Goal: Task Accomplishment & Management: Manage account settings

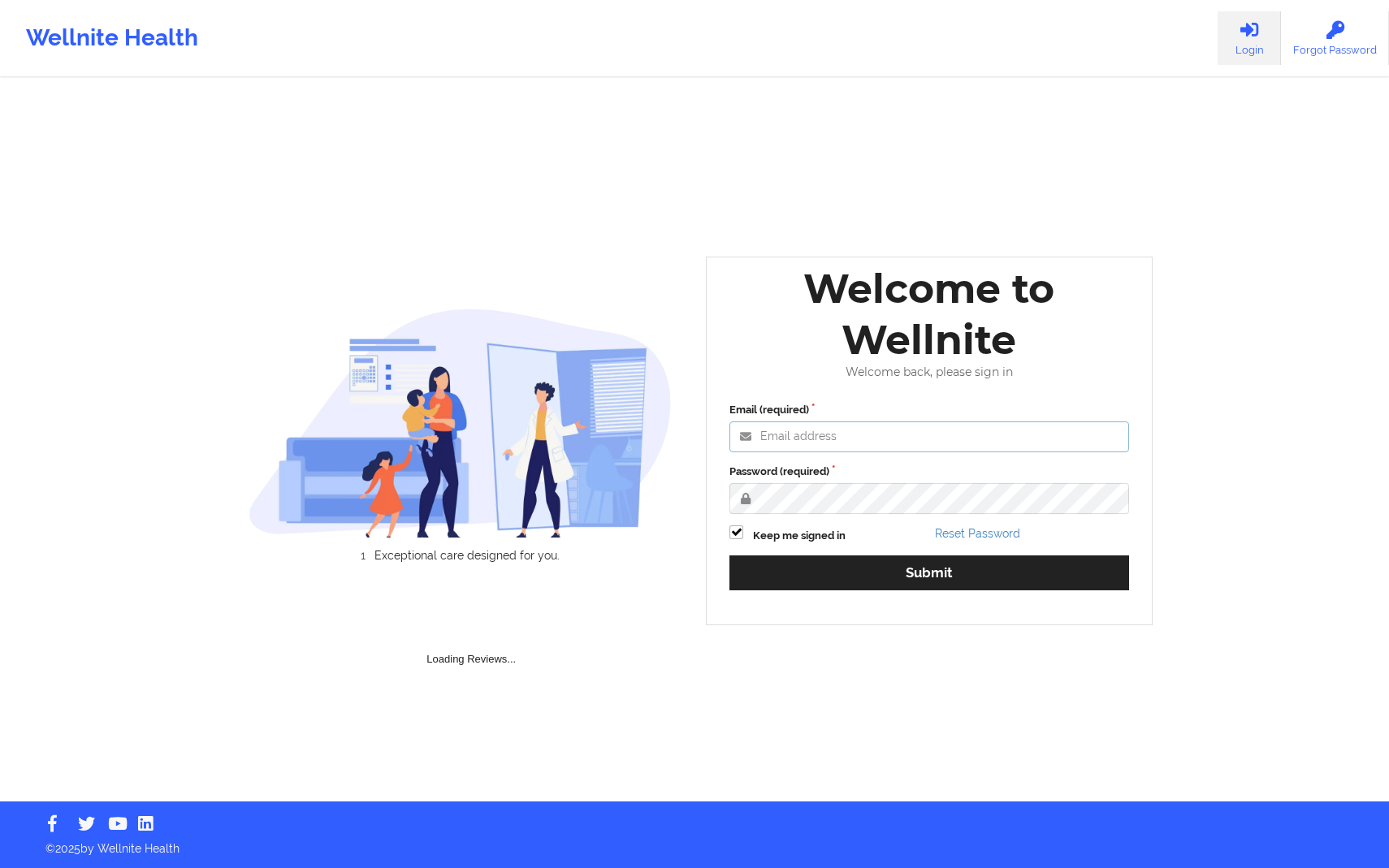
click at [871, 440] on input "Email (required)" at bounding box center [930, 437] width 400 height 31
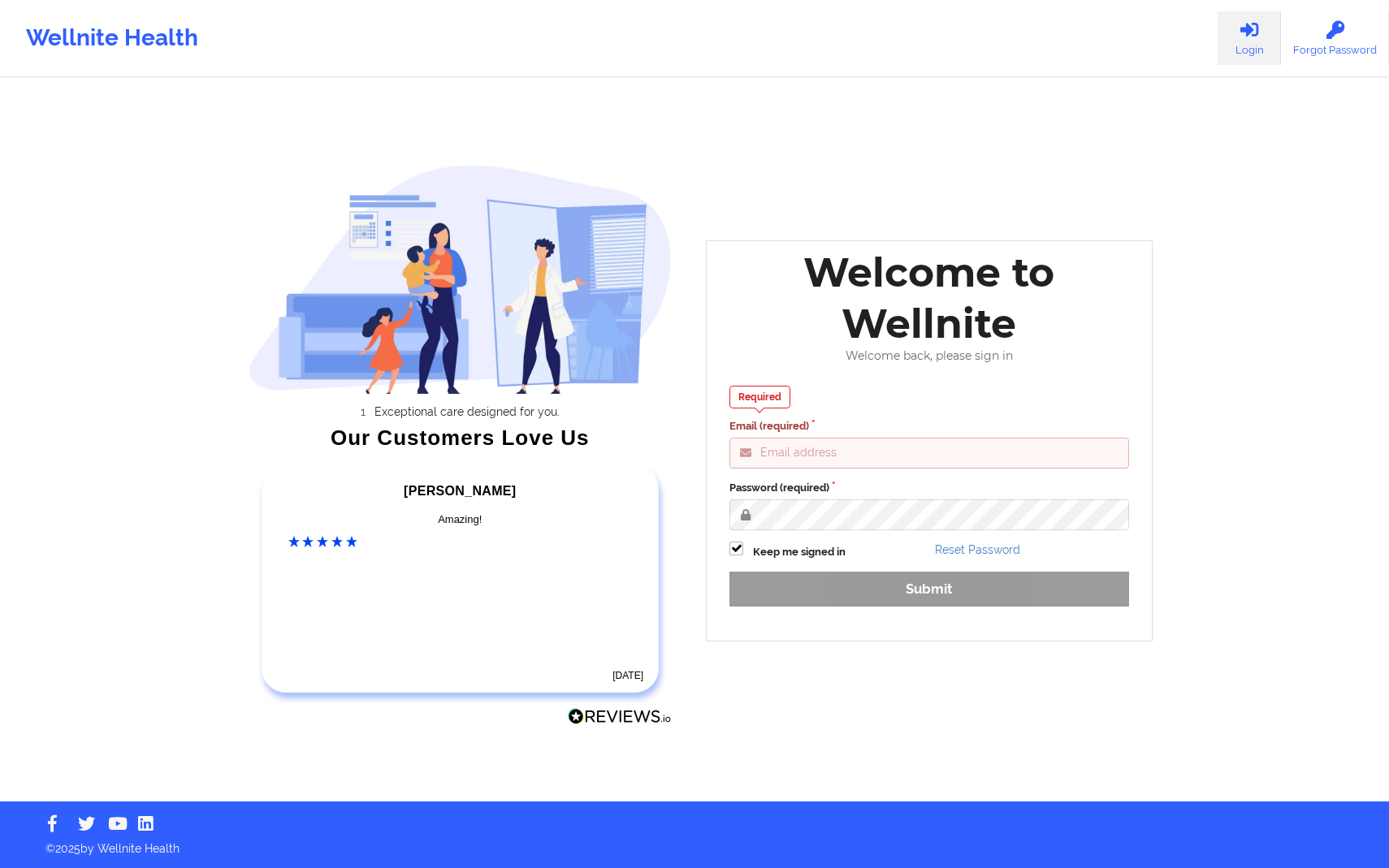
type input "[PERSON_NAME][EMAIL_ADDRESS][DOMAIN_NAME]"
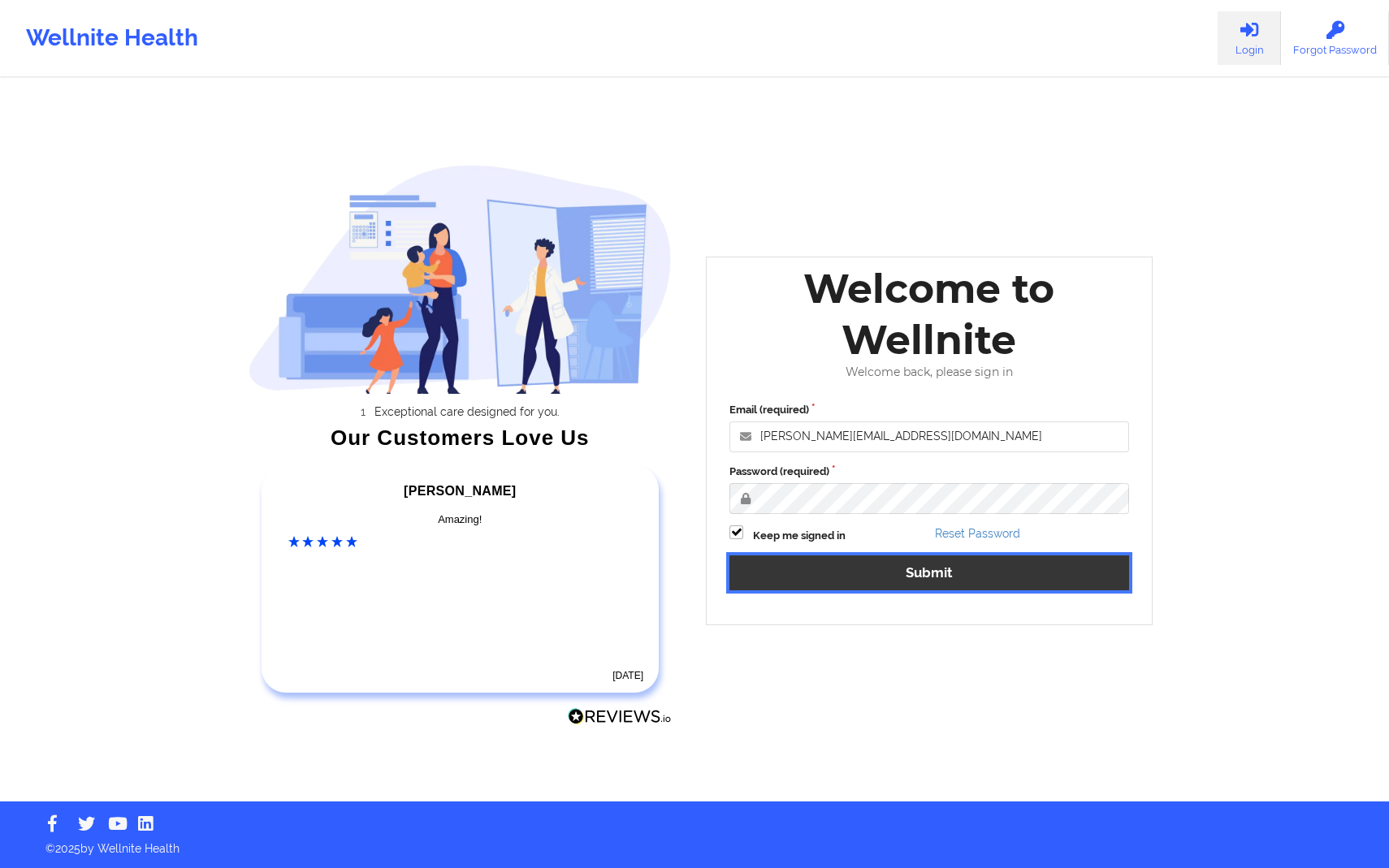
click at [950, 570] on button "Submit" at bounding box center [930, 572] width 400 height 35
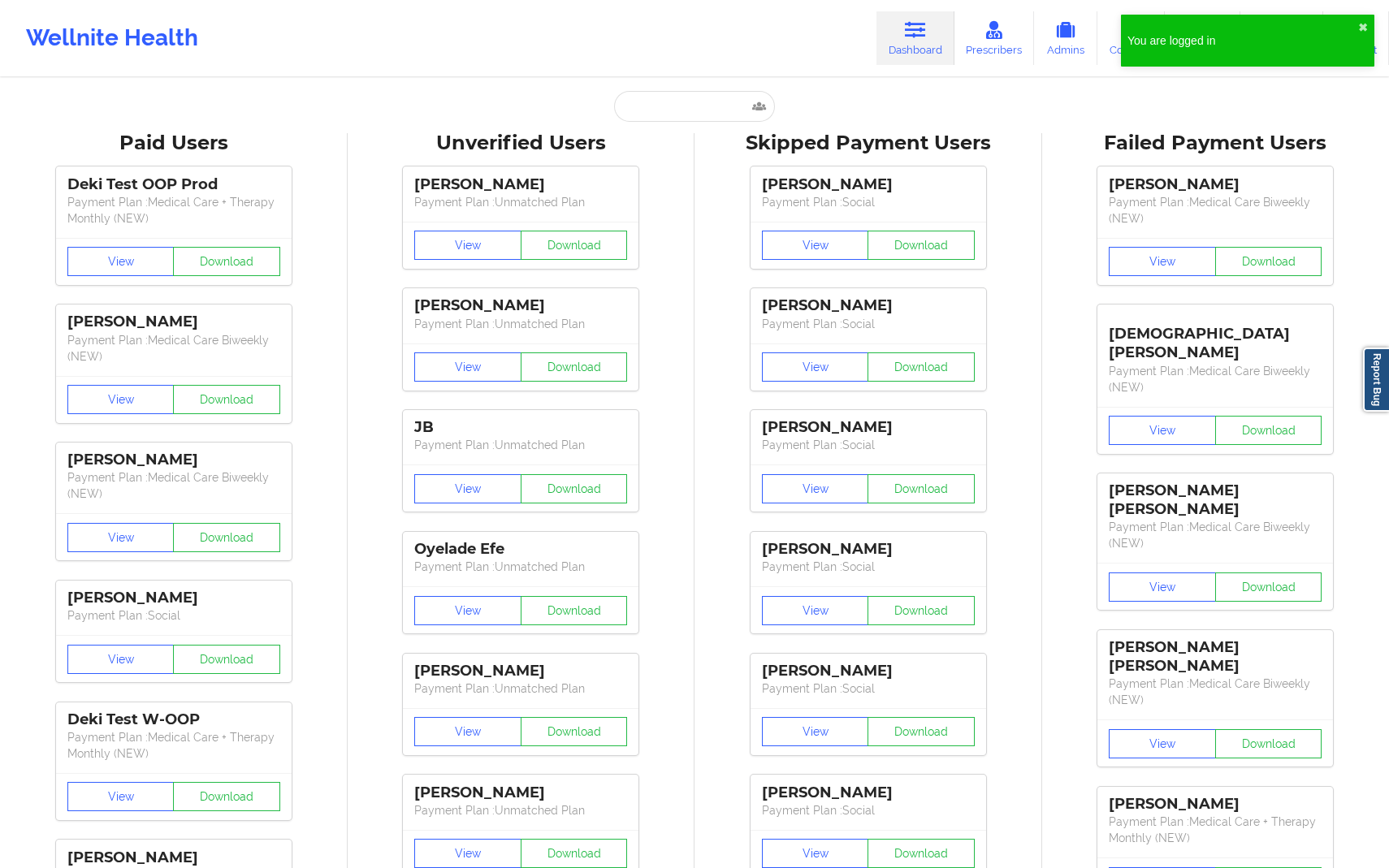
click at [1356, 24] on div "You are logged in ✖︎" at bounding box center [1247, 40] width 253 height 52
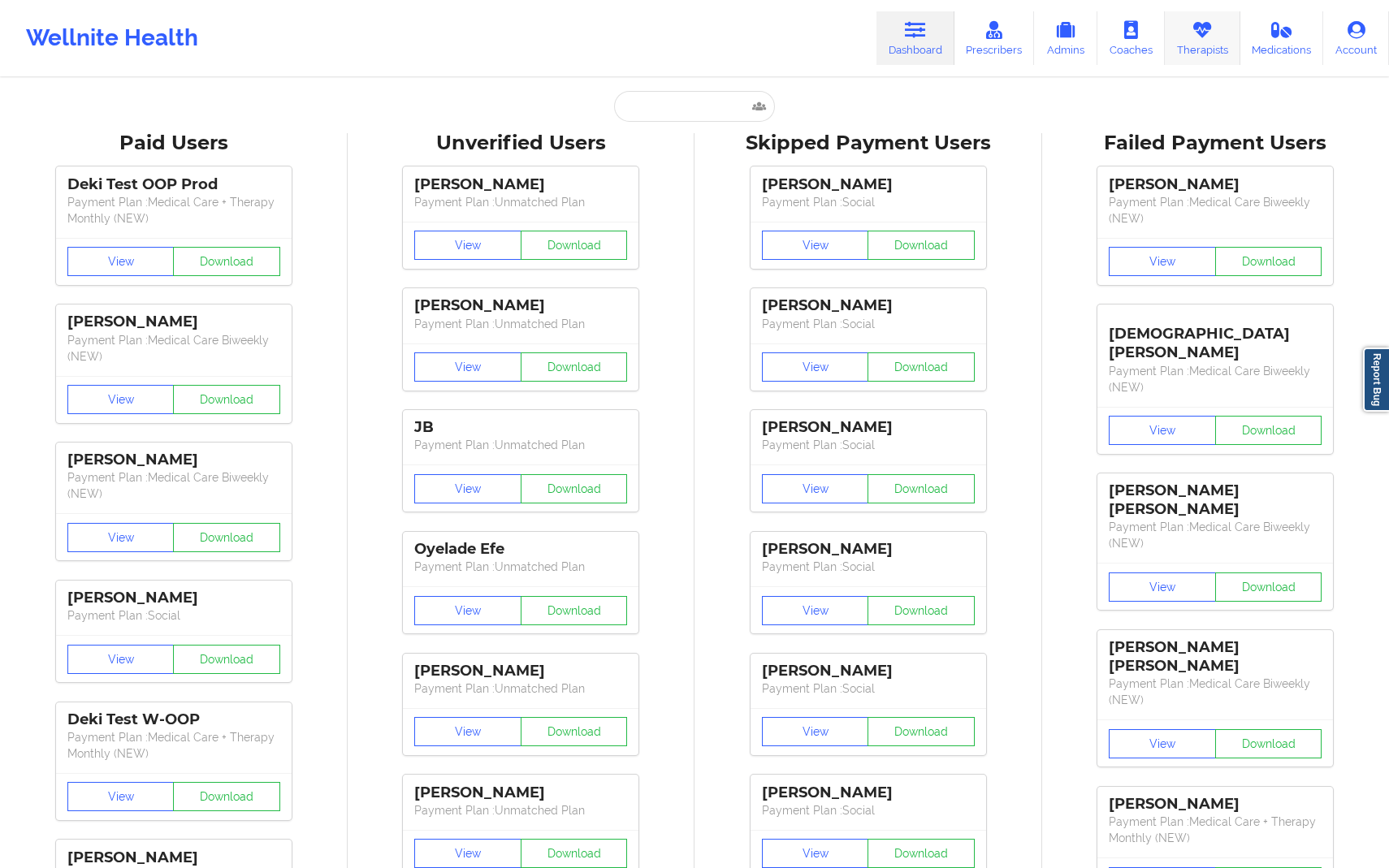
click at [1237, 56] on link "Therapists" at bounding box center [1203, 38] width 76 height 53
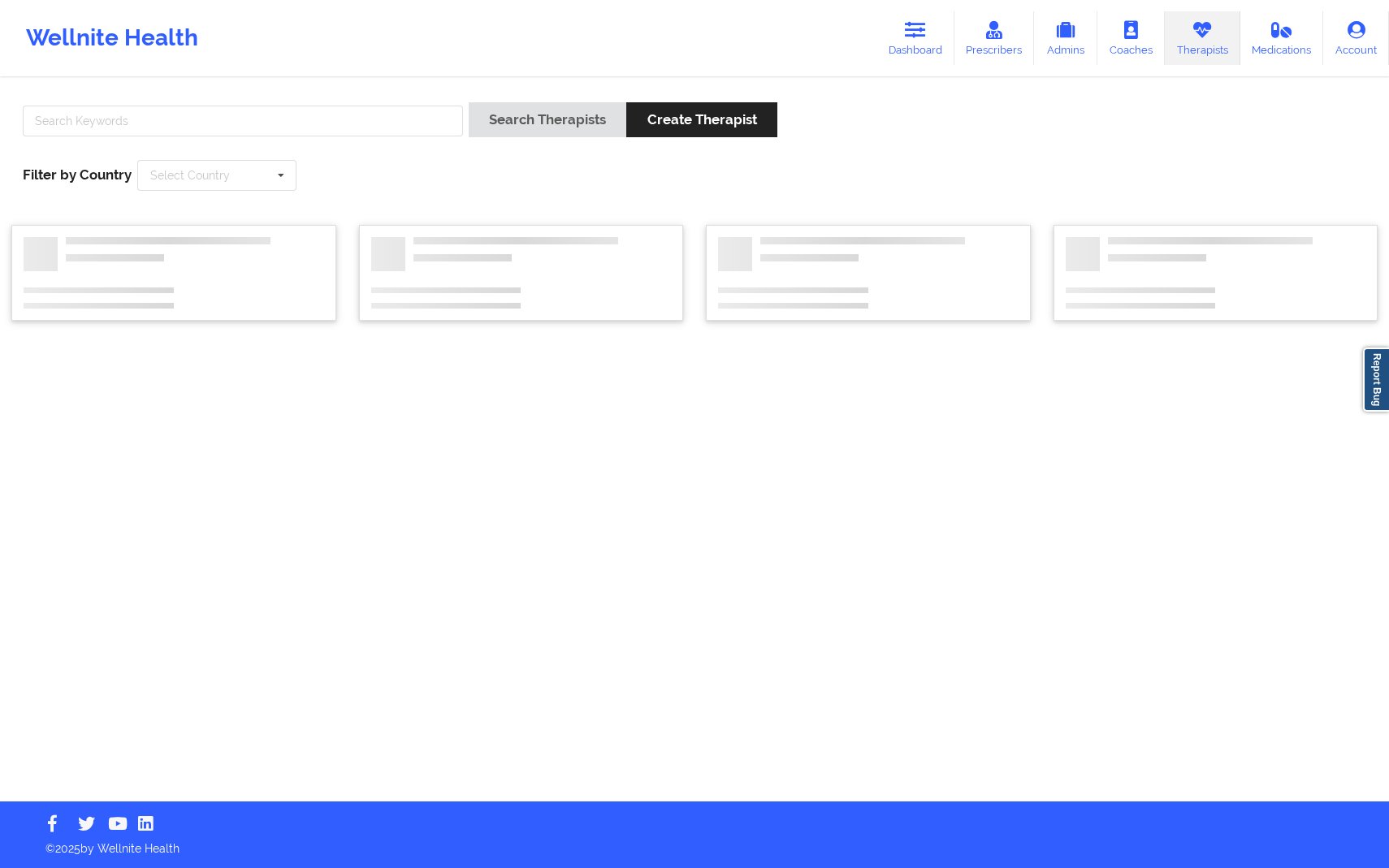
click at [307, 137] on div at bounding box center [242, 125] width 451 height 46
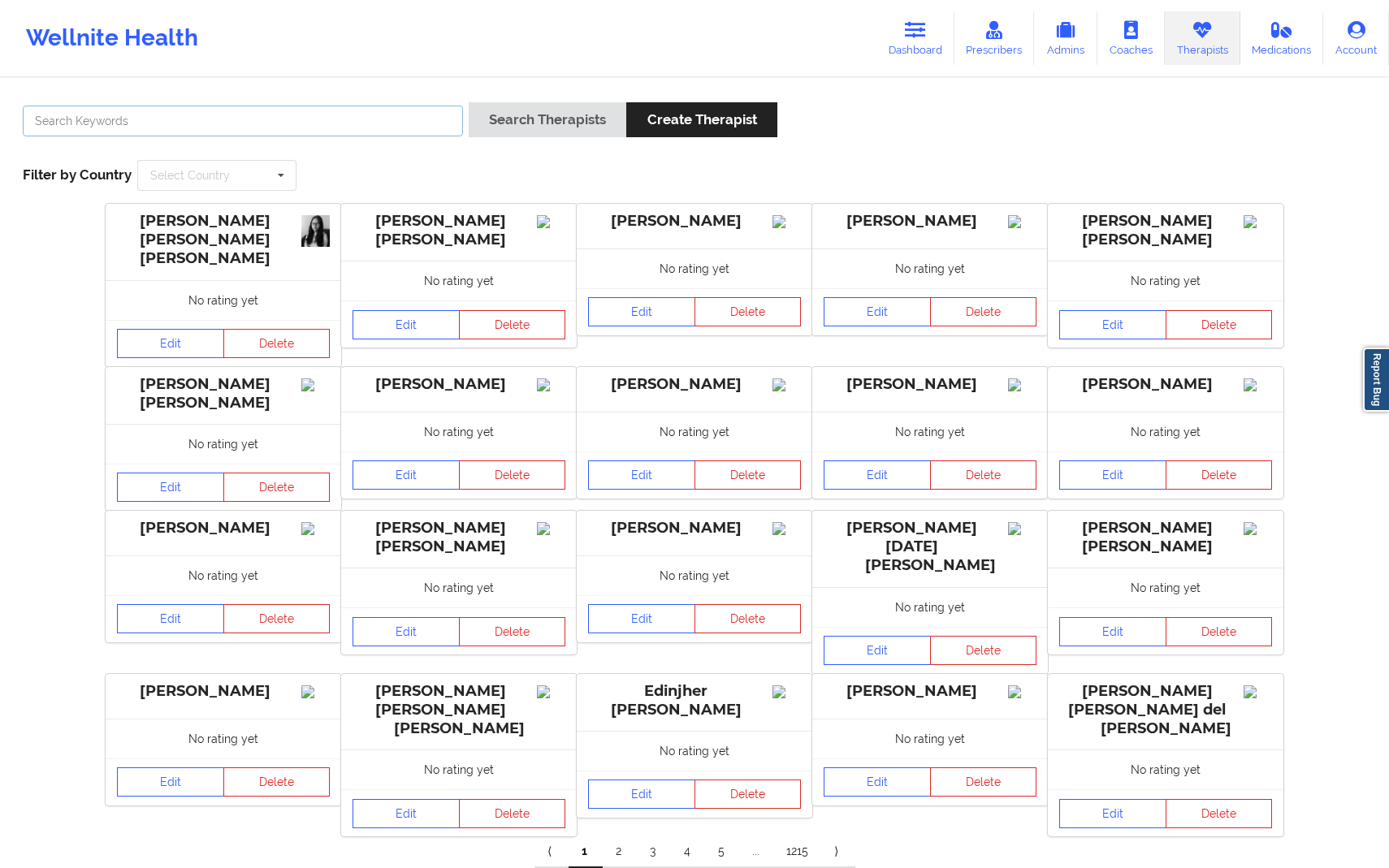
click at [307, 131] on input "text" at bounding box center [242, 121] width 440 height 31
type input "anais"
click at [555, 108] on button "Search Therapists" at bounding box center [547, 119] width 157 height 35
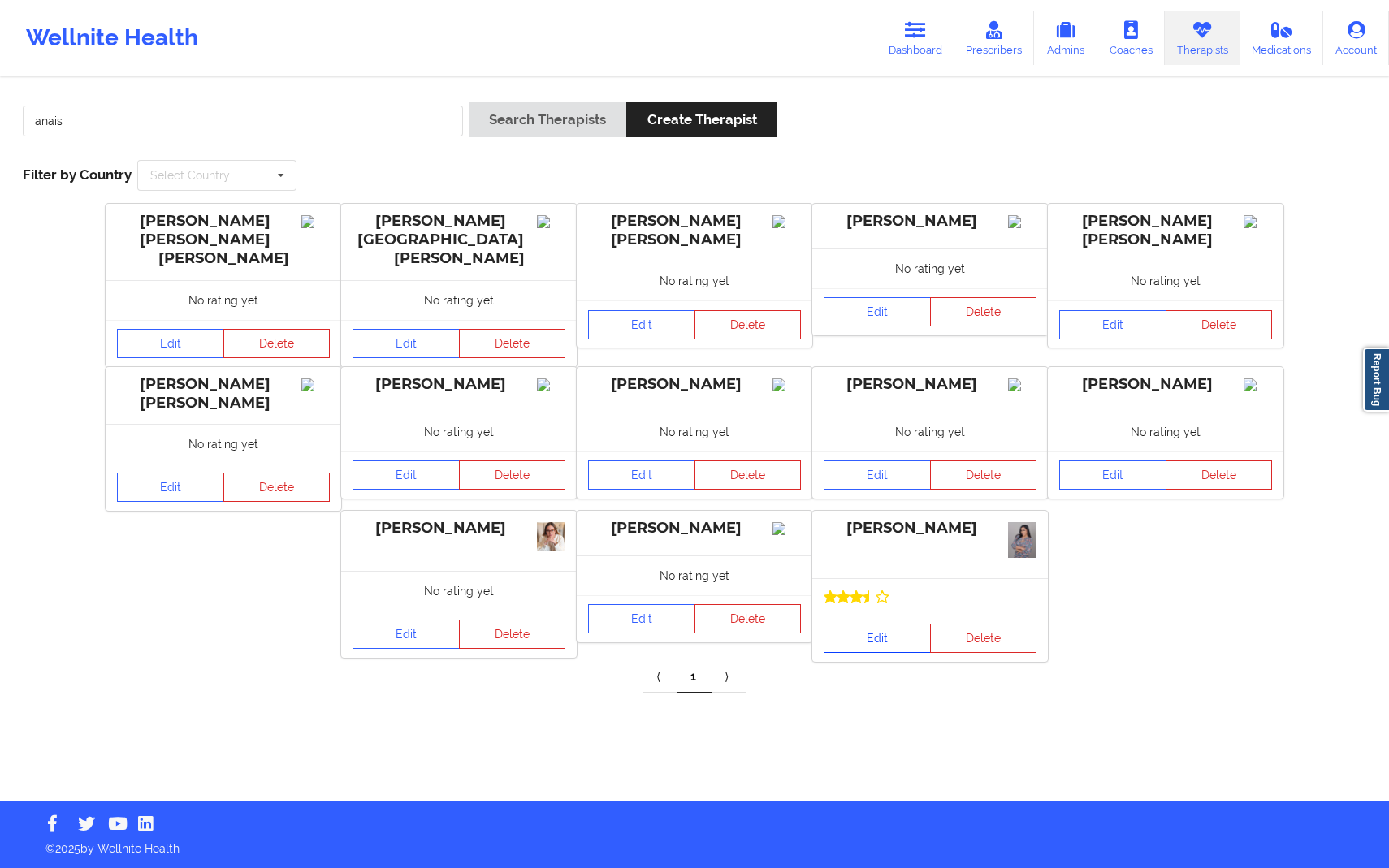
click at [905, 630] on link "Edit" at bounding box center [877, 638] width 108 height 29
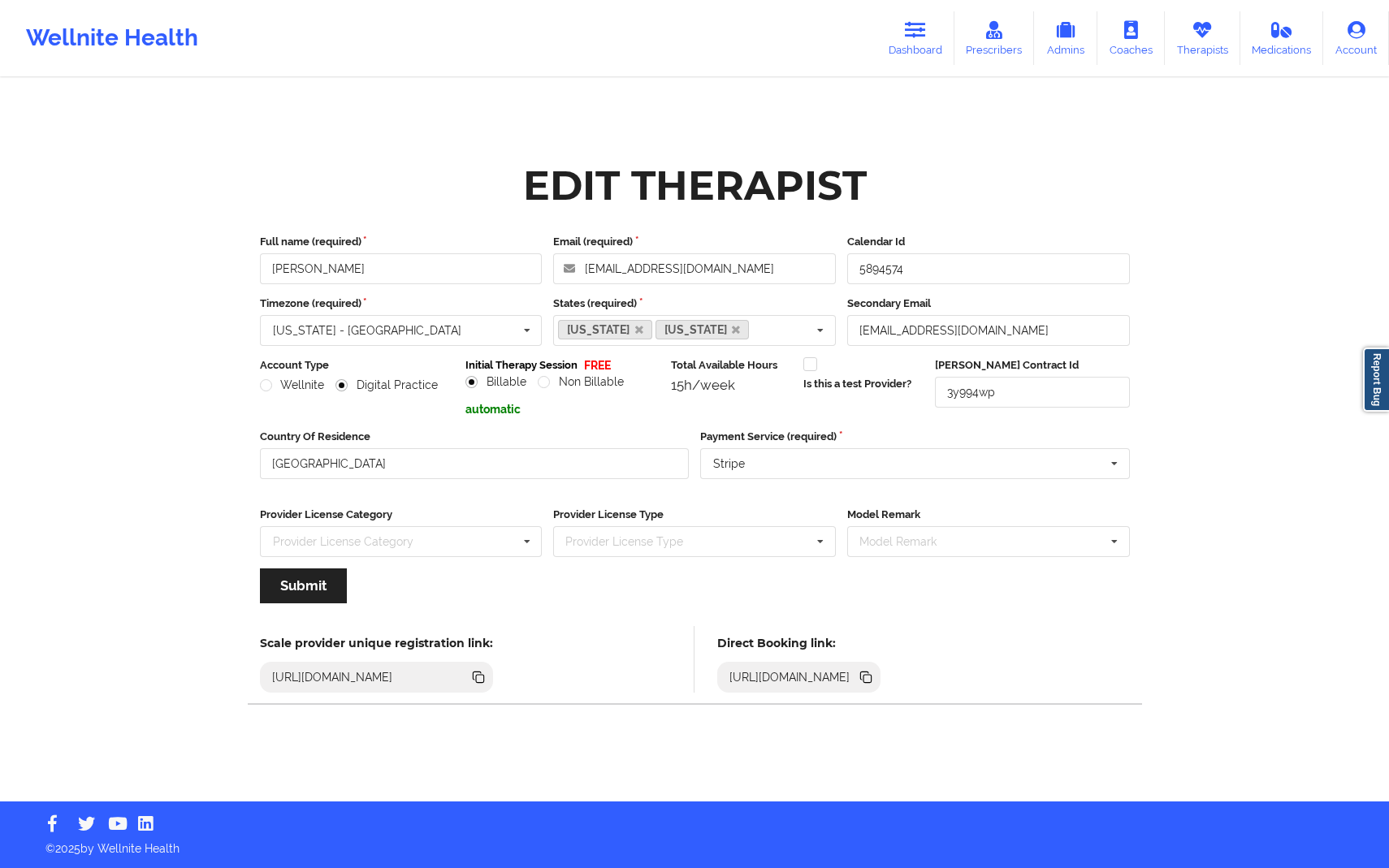
click at [874, 670] on icon at bounding box center [866, 677] width 18 height 18
click at [874, 684] on icon at bounding box center [866, 677] width 18 height 18
click at [874, 672] on icon at bounding box center [866, 677] width 18 height 18
click at [868, 675] on icon at bounding box center [864, 676] width 8 height 8
